Goal: Check status: Check status

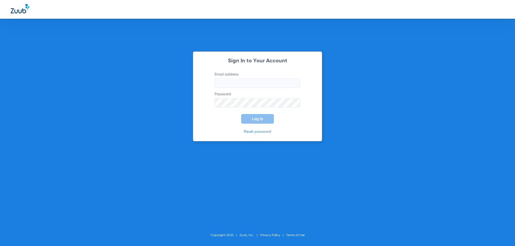
type input "[EMAIL_ADDRESS][DOMAIN_NAME]"
click at [258, 120] on span "Log In" at bounding box center [257, 119] width 11 height 4
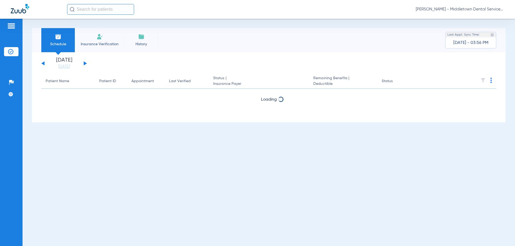
click at [85, 62] on button at bounding box center [85, 63] width 3 height 4
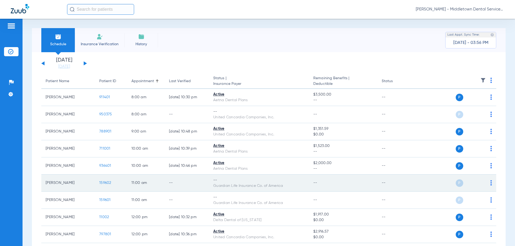
click at [103, 184] on span "159602" at bounding box center [105, 183] width 12 height 4
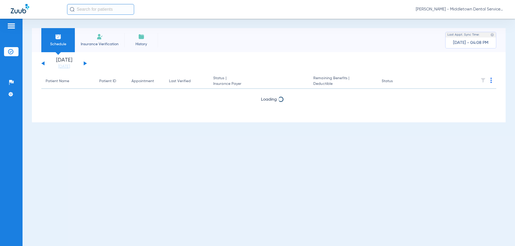
click at [83, 64] on div "Tuesday 06-17-2025 Wednesday 06-18-2025 Thursday 06-19-2025 Friday 06-20-2025 S…" at bounding box center [64, 64] width 46 height 12
click at [84, 63] on button at bounding box center [85, 63] width 3 height 4
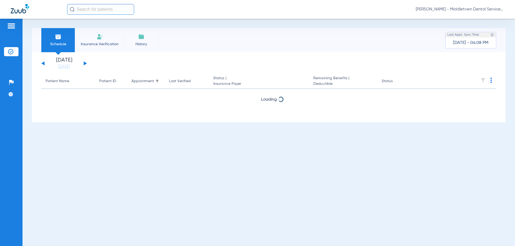
click at [84, 63] on button at bounding box center [85, 63] width 3 height 4
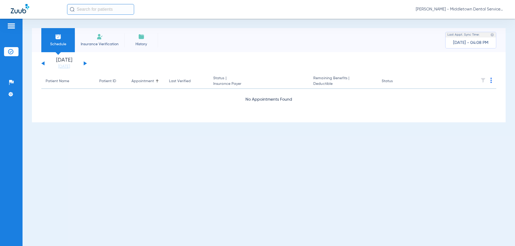
click at [84, 63] on button at bounding box center [85, 63] width 3 height 4
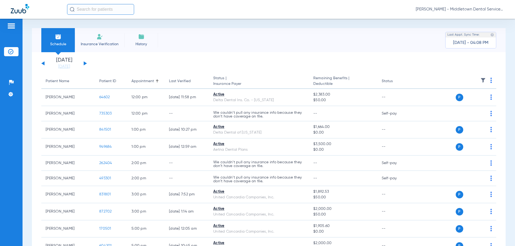
click at [84, 63] on button at bounding box center [85, 63] width 3 height 4
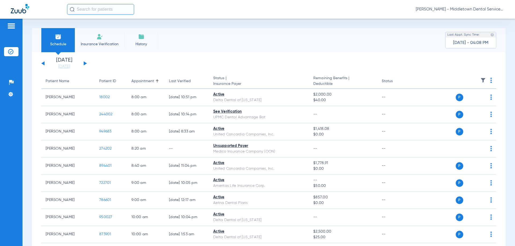
click at [84, 63] on button at bounding box center [85, 63] width 3 height 4
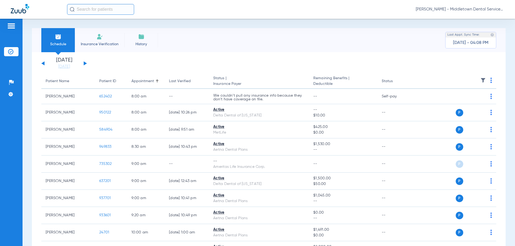
click at [43, 63] on button at bounding box center [42, 63] width 3 height 4
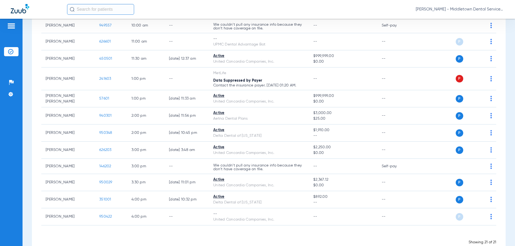
scroll to position [234, 0]
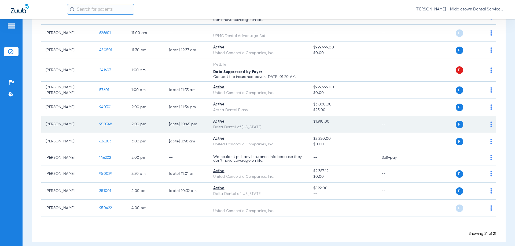
click at [104, 125] on span "950348" at bounding box center [105, 124] width 13 height 4
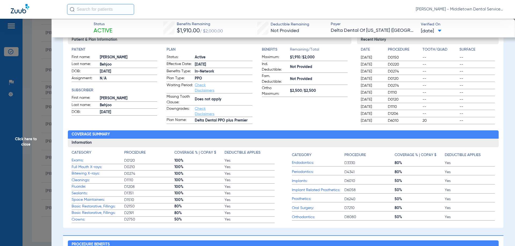
scroll to position [152, 0]
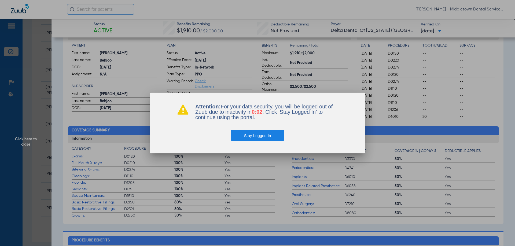
click at [400, 166] on div at bounding box center [257, 123] width 515 height 246
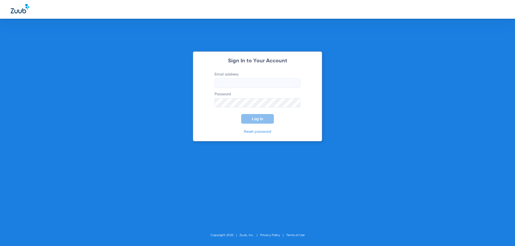
type input "[EMAIL_ADDRESS][DOMAIN_NAME]"
